Goal: Register for event/course

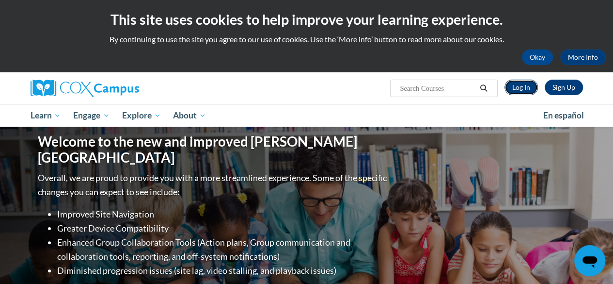
click at [524, 80] on link "Log In" at bounding box center [521, 88] width 33 height 16
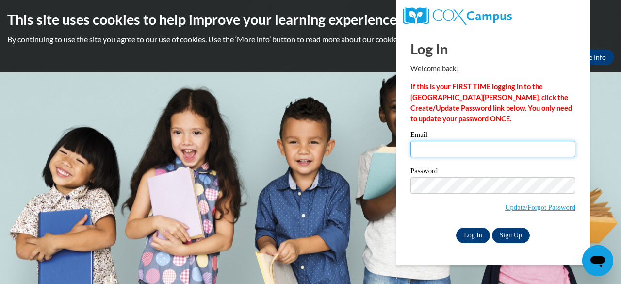
type input "dazzetta34@gmail.com"
drag, startPoint x: 474, startPoint y: 229, endPoint x: 532, endPoint y: 141, distance: 106.0
click at [532, 141] on input "dazzetta34@gmail.com" at bounding box center [492, 149] width 165 height 16
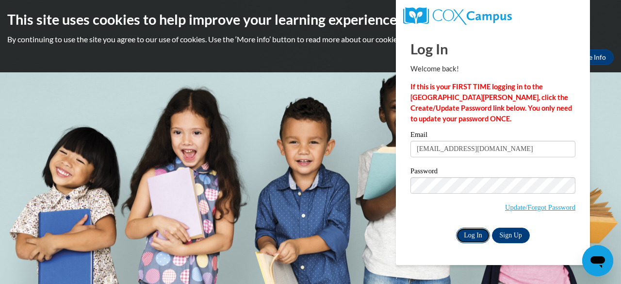
click at [464, 231] on input "Log In" at bounding box center [473, 235] width 34 height 16
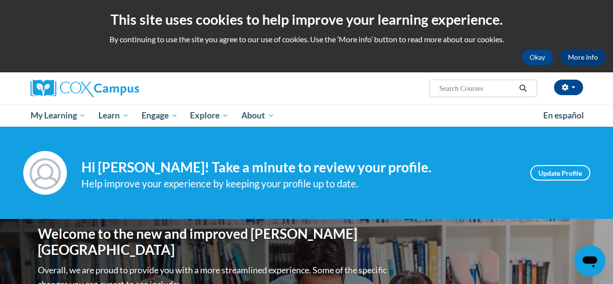
click at [486, 88] on input "Search..." at bounding box center [477, 88] width 78 height 12
paste input "Systematic & Explicit Phonics Instruction"
type input "Systematic & Explicit Phonics Instruction"
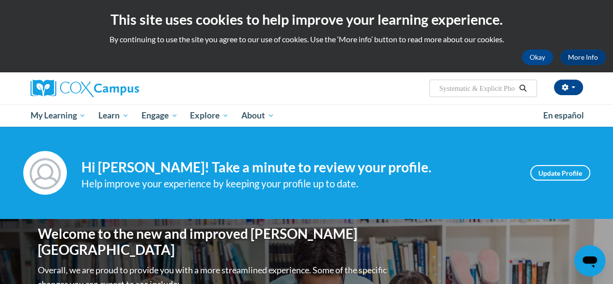
click at [507, 80] on span " Search Search... Systematic & Explicit Phonics Instruction" at bounding box center [483, 88] width 107 height 17
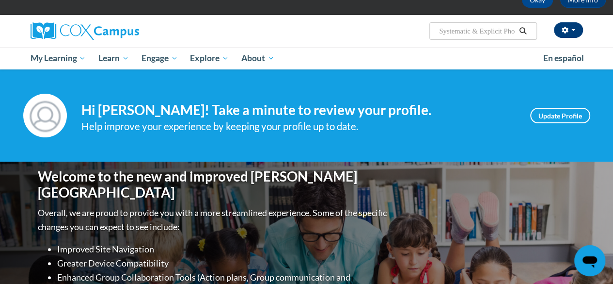
scroll to position [49, 0]
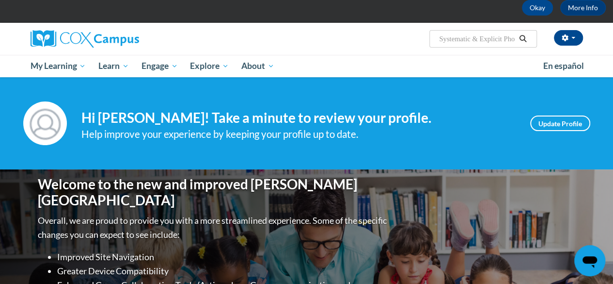
click at [512, 35] on input "Systematic & Explicit Phonics Instruction" at bounding box center [477, 39] width 78 height 12
click at [571, 35] on button "button" at bounding box center [568, 38] width 29 height 16
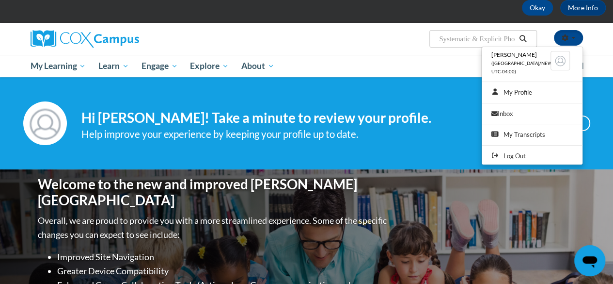
click at [484, 47] on ul "Dazzetta Johnson (America/New_York UTC-04:00) My Profile Inbox My Transcripts L…" at bounding box center [533, 106] width 102 height 118
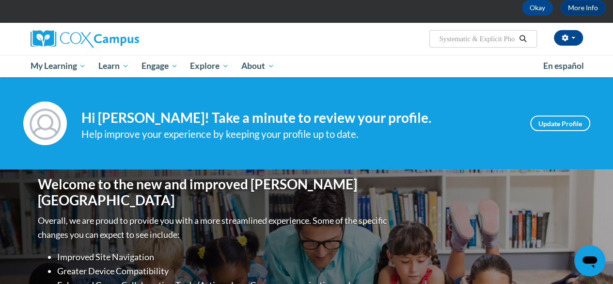
click at [477, 37] on input "Systematic & Explicit Phonics Instruction" at bounding box center [477, 39] width 78 height 12
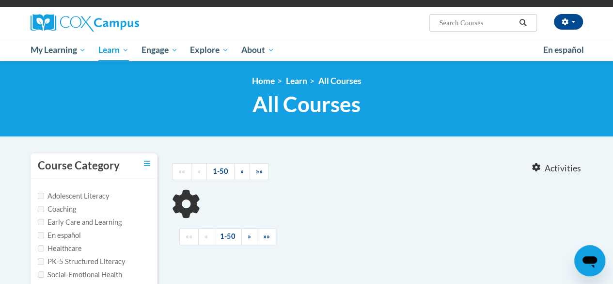
type input "Systematic"
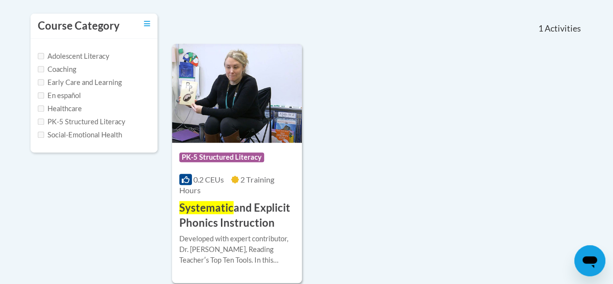
scroll to position [213, 0]
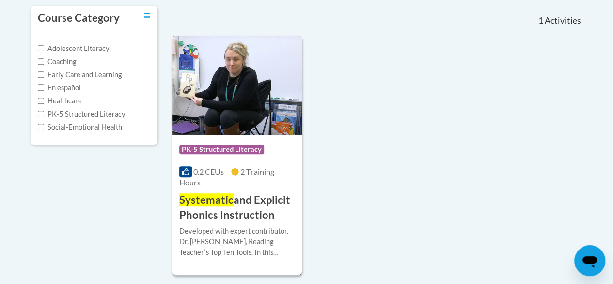
click at [227, 195] on span "Systematic" at bounding box center [206, 199] width 54 height 13
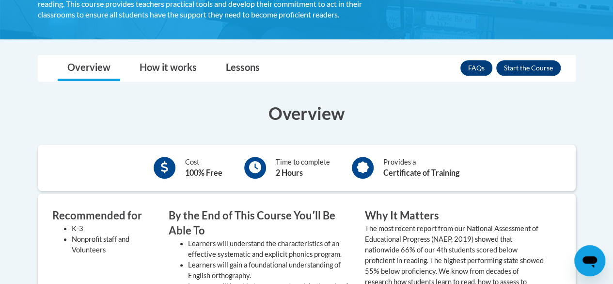
scroll to position [251, 0]
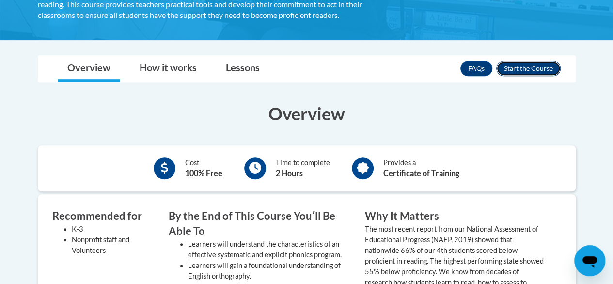
click at [526, 68] on button "Enroll" at bounding box center [529, 69] width 64 height 16
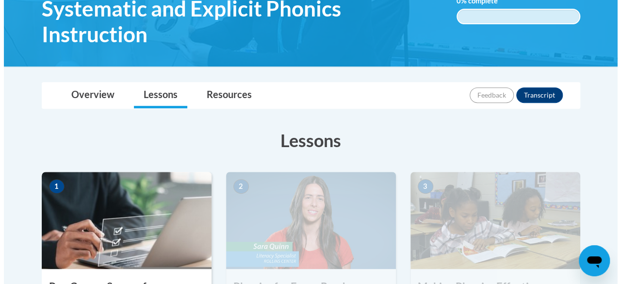
scroll to position [381, 0]
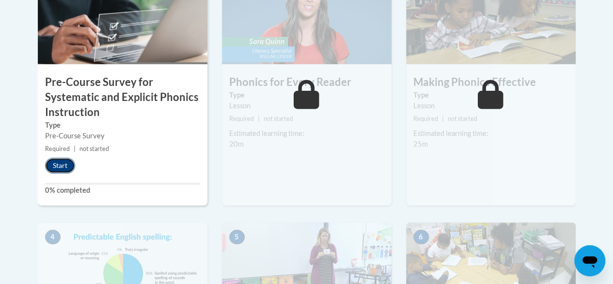
click at [64, 166] on button "Start" at bounding box center [60, 166] width 30 height 16
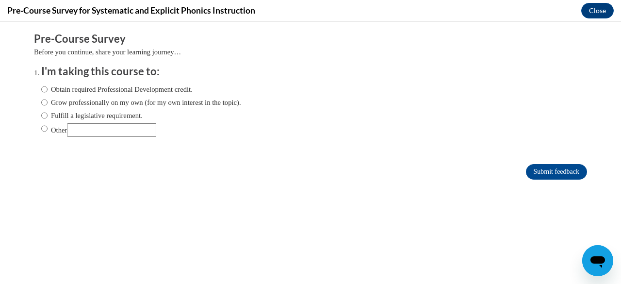
scroll to position [0, 0]
click at [522, 159] on form "Pre-Course Survey Before you continue, share your learning journey… I'm taking …" at bounding box center [310, 111] width 553 height 158
click at [129, 86] on label "Obtain required Professional Development credit." at bounding box center [116, 89] width 151 height 11
click at [48, 86] on input "Obtain required Professional Development credit." at bounding box center [44, 89] width 6 height 11
radio input "true"
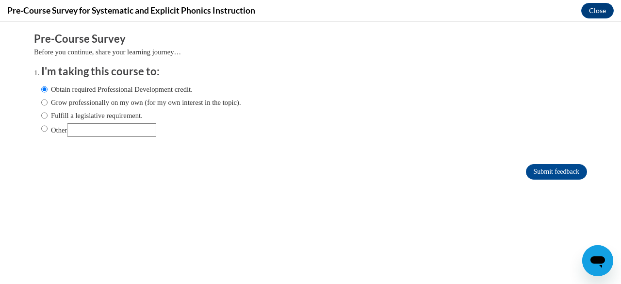
click at [186, 99] on label "Grow professionally on my own (for my own interest in the topic)." at bounding box center [141, 102] width 200 height 11
click at [48, 99] on input "Grow professionally on my own (for my own interest in the topic)." at bounding box center [44, 102] width 6 height 11
radio input "true"
click at [155, 81] on div "Obtain required Professional Development credit. Grow professionally on my own …" at bounding box center [141, 110] width 200 height 63
click at [152, 88] on label "Obtain required Professional Development credit." at bounding box center [116, 89] width 151 height 11
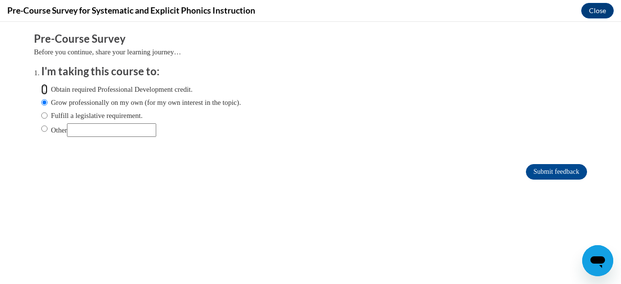
click at [48, 88] on input "Obtain required Professional Development credit." at bounding box center [44, 89] width 6 height 11
radio input "true"
click at [529, 163] on form "Pre-Course Survey Before you continue, share your learning journey… I'm taking …" at bounding box center [310, 111] width 553 height 158
click at [529, 169] on input "Submit feedback" at bounding box center [556, 172] width 61 height 16
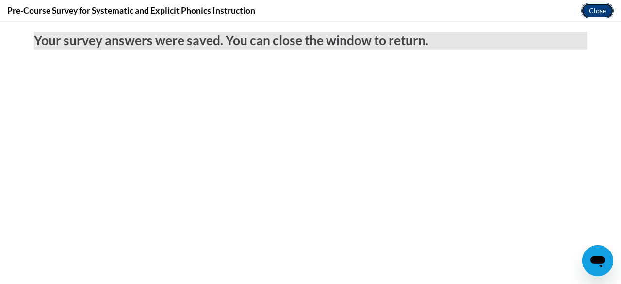
click at [599, 11] on button "Close" at bounding box center [597, 11] width 32 height 16
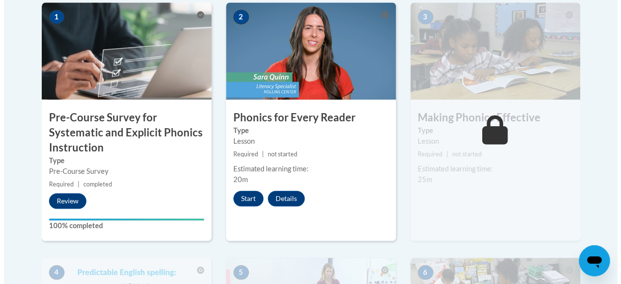
scroll to position [366, 0]
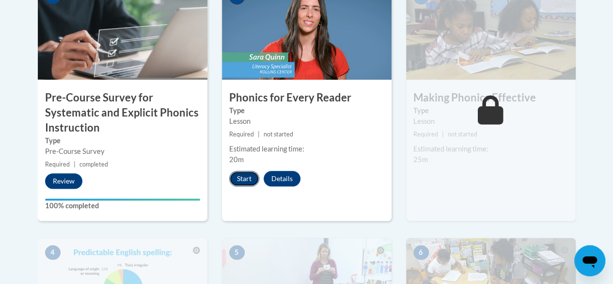
click at [241, 179] on button "Start" at bounding box center [244, 179] width 30 height 16
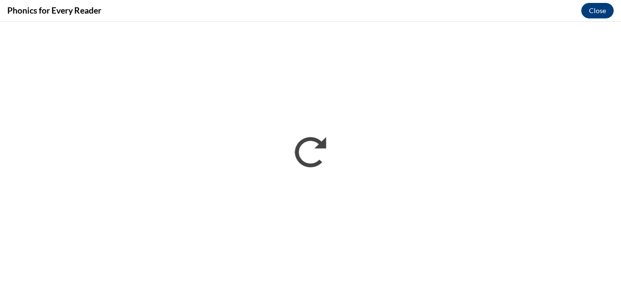
scroll to position [0, 0]
